Goal: Task Accomplishment & Management: Complete application form

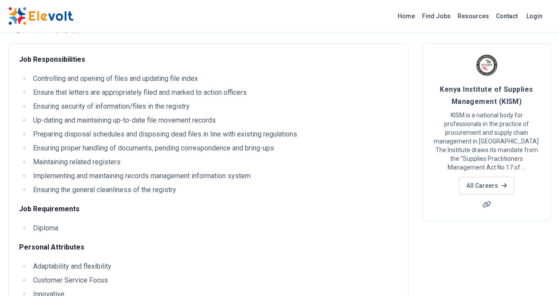
scroll to position [43, 0]
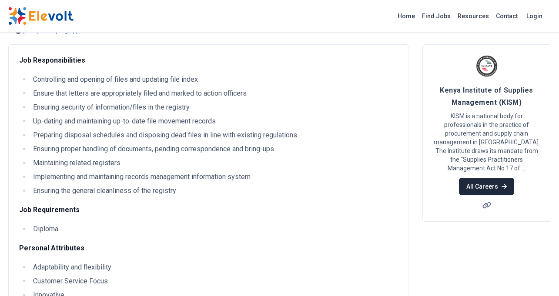
click at [501, 184] on icon at bounding box center [503, 186] width 5 height 6
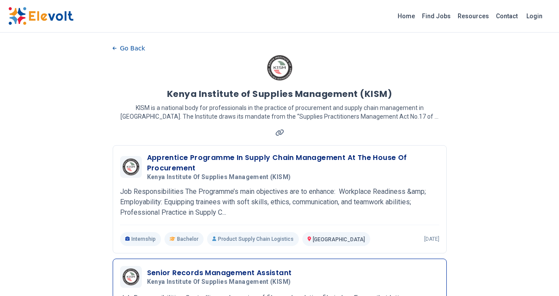
scroll to position [87, 0]
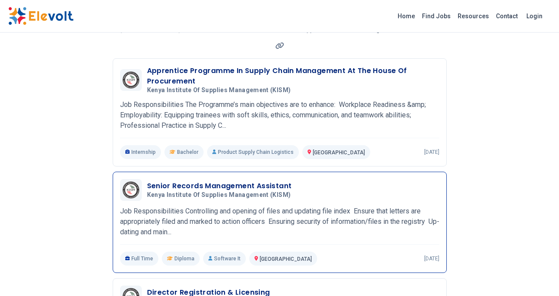
click at [217, 188] on h3 "Senior Records Management Assistant" at bounding box center [220, 186] width 147 height 10
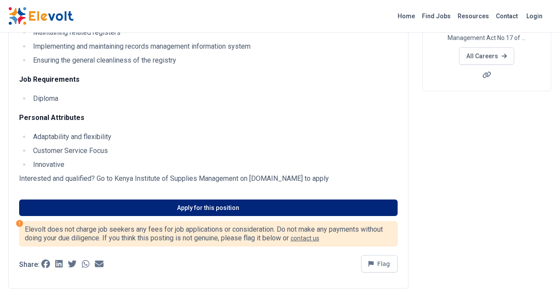
click at [233, 205] on link "Apply for this position" at bounding box center [208, 208] width 378 height 17
